Goal: Task Accomplishment & Management: Manage account settings

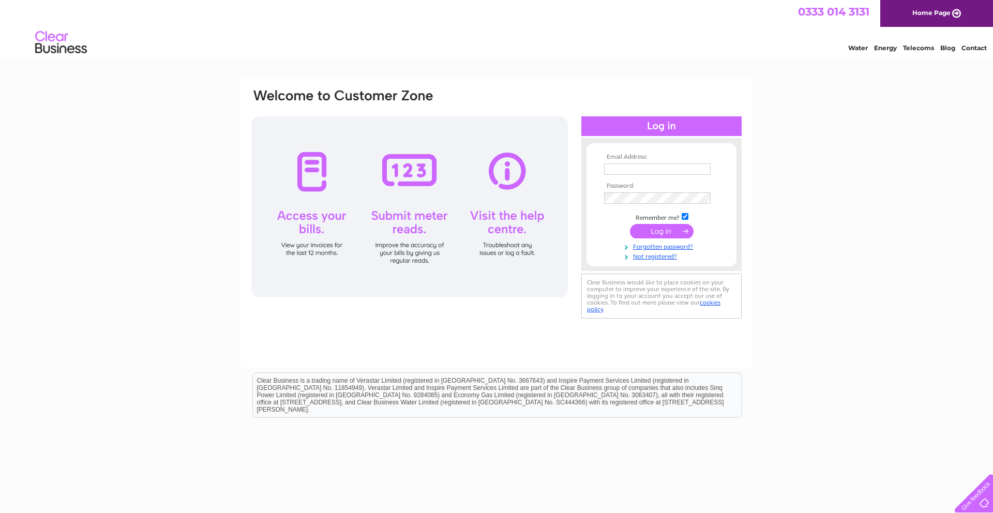
type input "Accounts@Lamplan.co.uk"
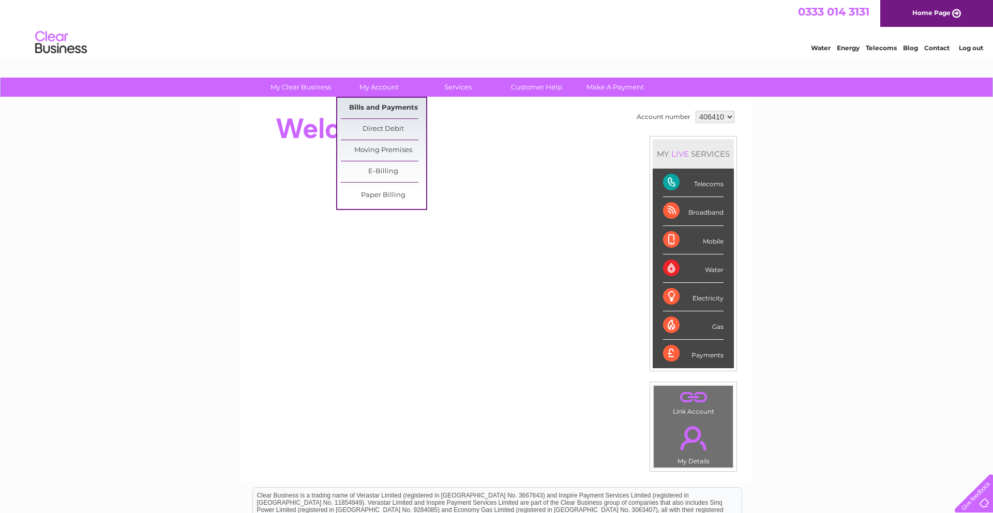
click at [391, 103] on link "Bills and Payments" at bounding box center [383, 108] width 85 height 21
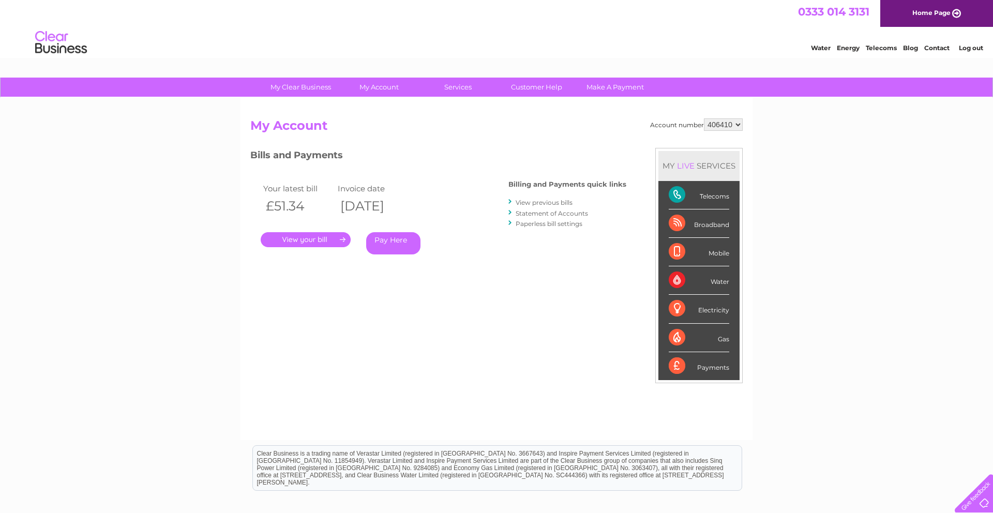
click at [319, 242] on link "." at bounding box center [306, 239] width 90 height 15
click at [563, 201] on link "View previous bills" at bounding box center [544, 203] width 57 height 8
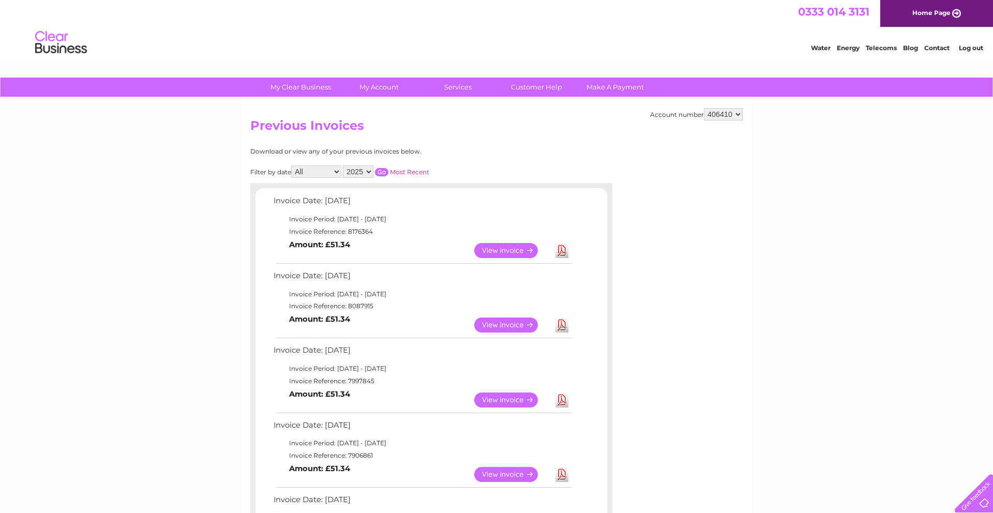
scroll to position [11, 0]
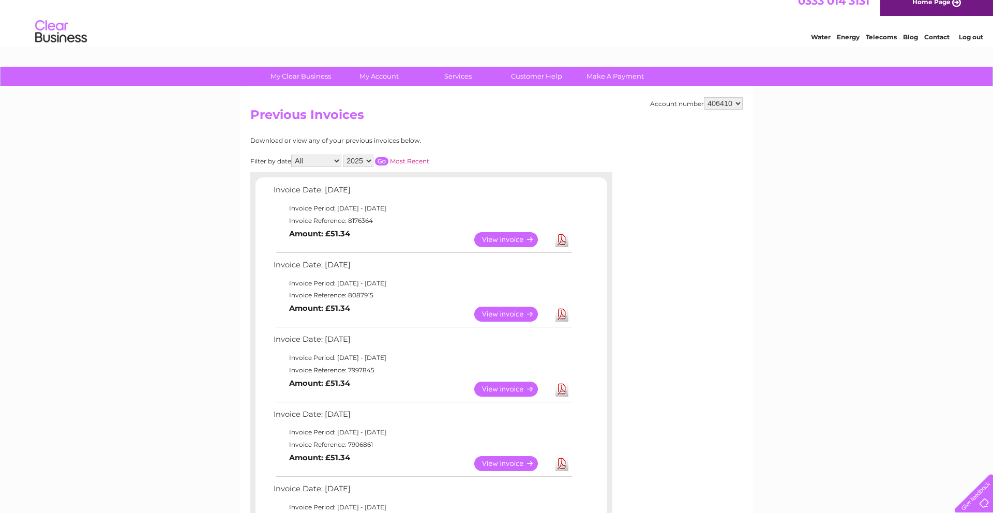
click at [520, 240] on link "View" at bounding box center [512, 239] width 76 height 15
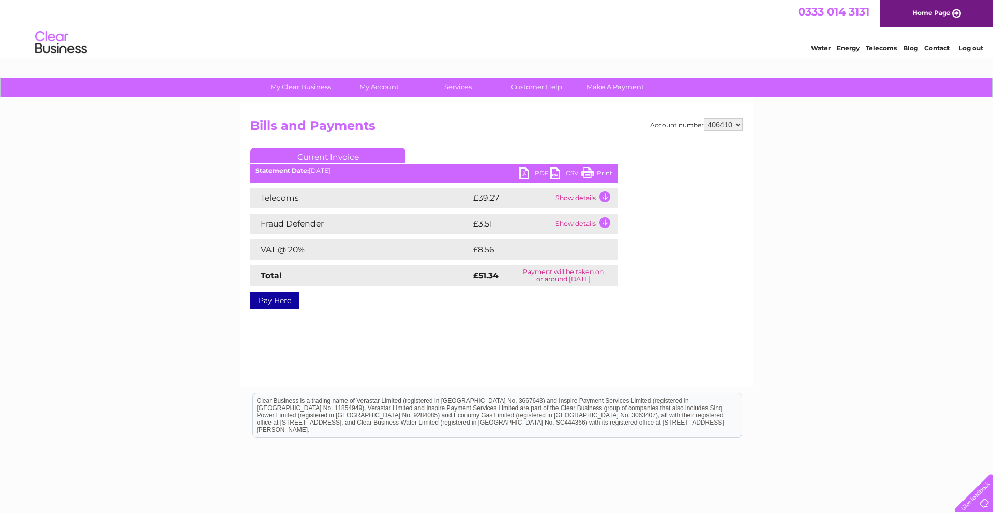
click at [528, 168] on link "PDF" at bounding box center [534, 174] width 31 height 15
